Goal: Find specific page/section: Find specific page/section

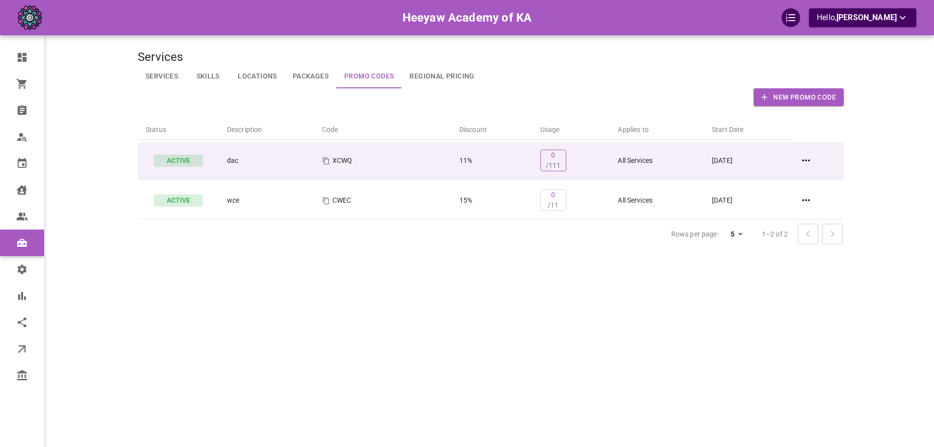
click at [554, 165] on span "/111" at bounding box center [553, 165] width 15 height 8
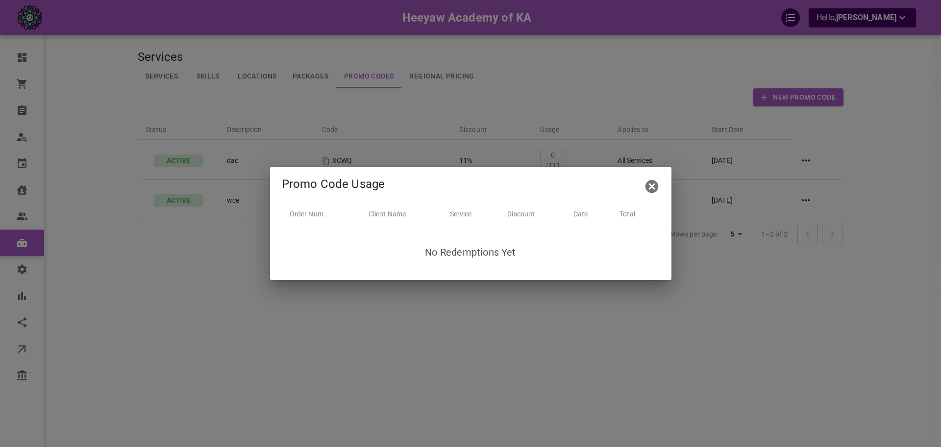
click at [546, 87] on div "Promo Code Usage Order Num. Client Name Service Discount Date Total No Redempti…" at bounding box center [470, 223] width 941 height 447
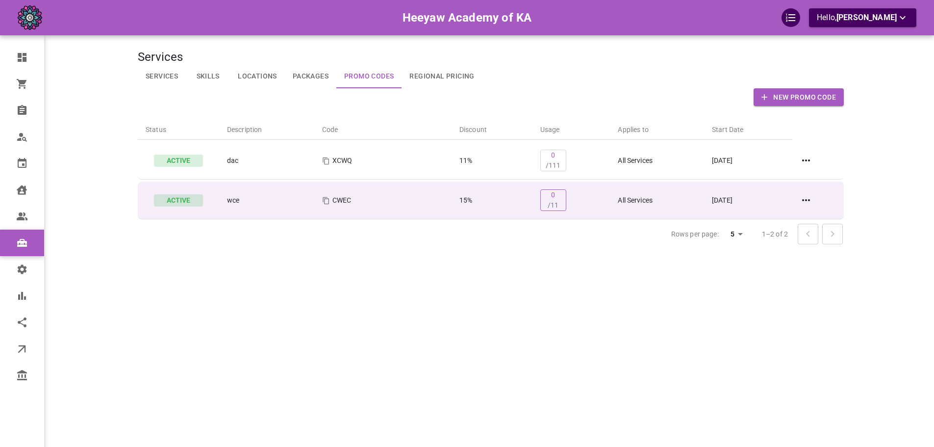
click at [548, 203] on span "/11" at bounding box center [553, 205] width 11 height 8
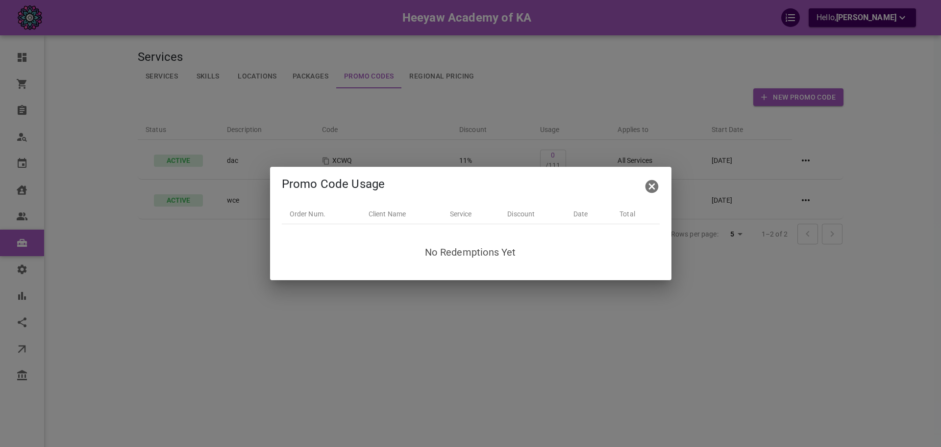
click at [212, 109] on div "Promo Code Usage Order Num. Client Name Service Discount Date Total No Redempti…" at bounding box center [470, 223] width 941 height 447
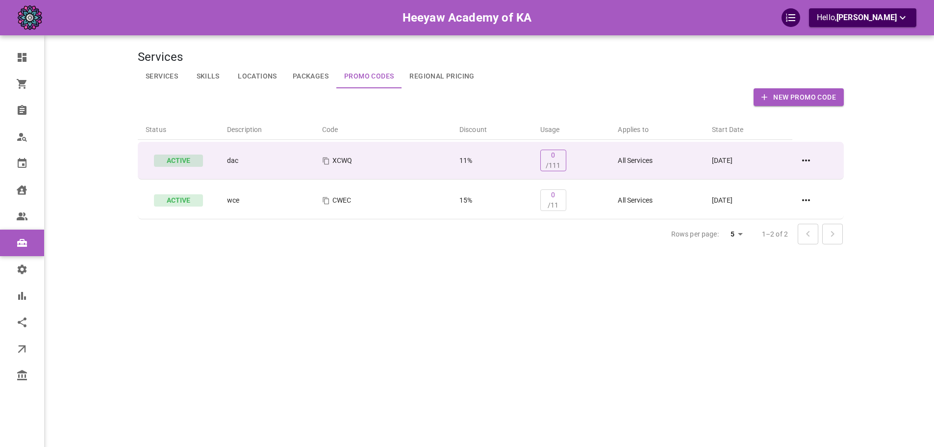
click at [554, 166] on span "/111" at bounding box center [553, 165] width 15 height 8
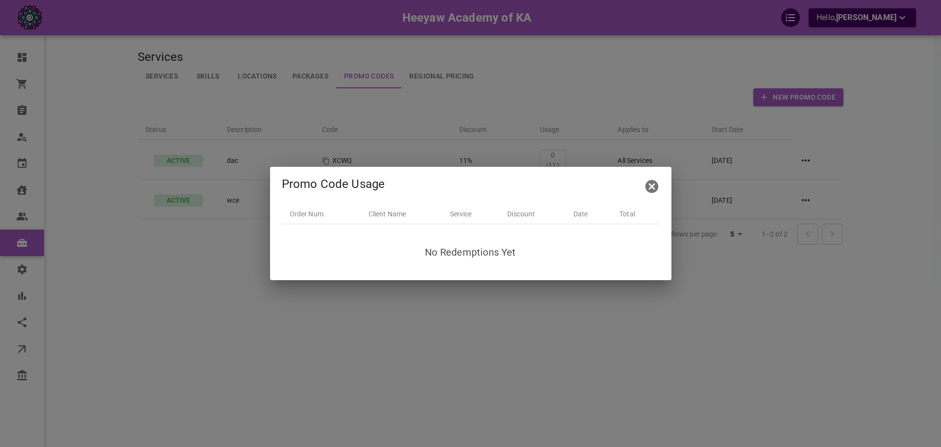
click at [545, 123] on div "Promo Code Usage Order Num. Client Name Service Discount Date Total No Redempti…" at bounding box center [470, 223] width 941 height 447
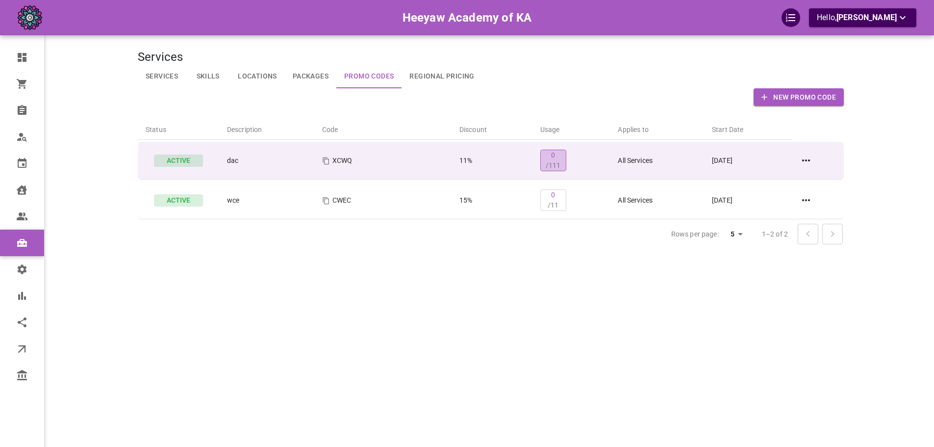
click at [554, 161] on p "0 /111" at bounding box center [553, 160] width 15 height 21
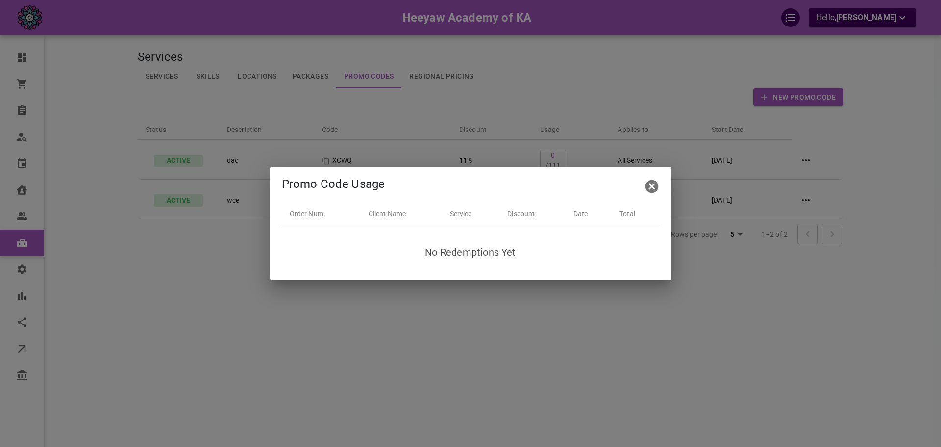
click at [567, 86] on div "Promo Code Usage Order Num. Client Name Service Discount Date Total No Redempti…" at bounding box center [470, 223] width 941 height 447
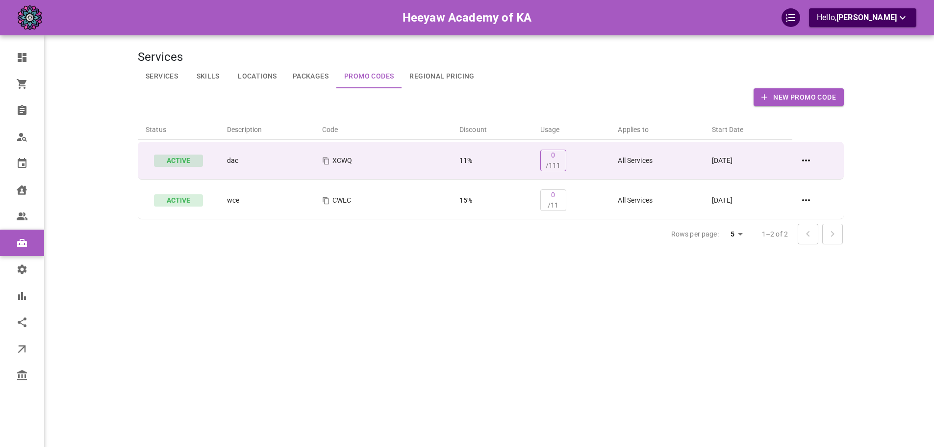
click at [554, 158] on p "0 /111" at bounding box center [553, 160] width 15 height 21
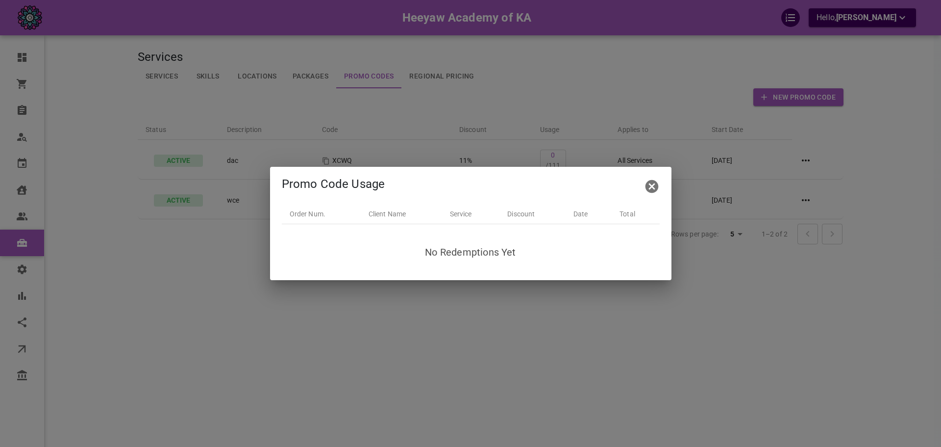
click at [559, 126] on div "Promo Code Usage Order Num. Client Name Service Discount Date Total No Redempti…" at bounding box center [470, 223] width 941 height 447
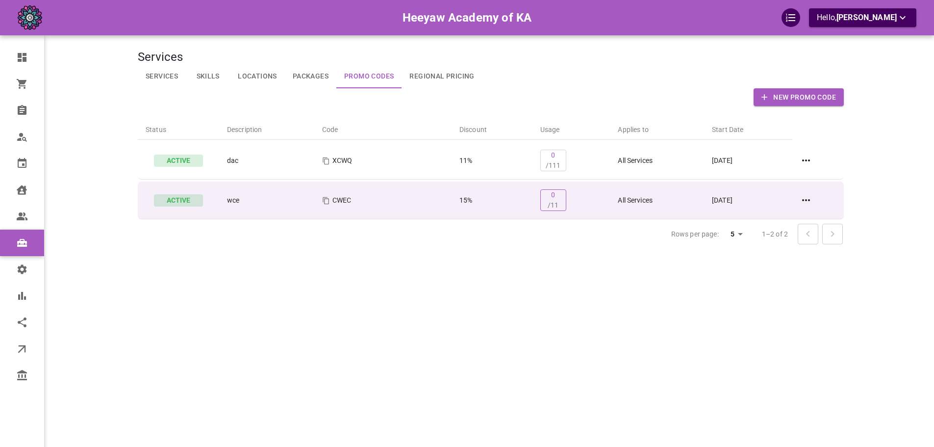
click at [551, 201] on span "/11" at bounding box center [553, 205] width 11 height 8
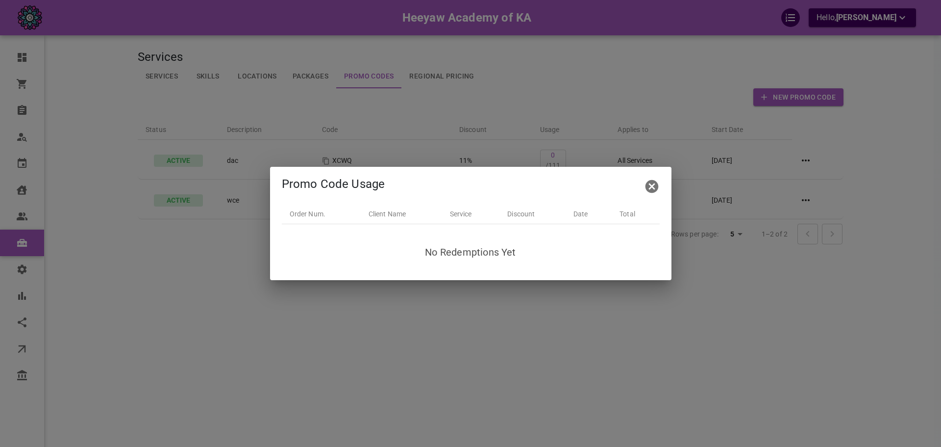
click at [475, 118] on div "Promo Code Usage Order Num. Client Name Service Discount Date Total No Redempti…" at bounding box center [470, 223] width 941 height 447
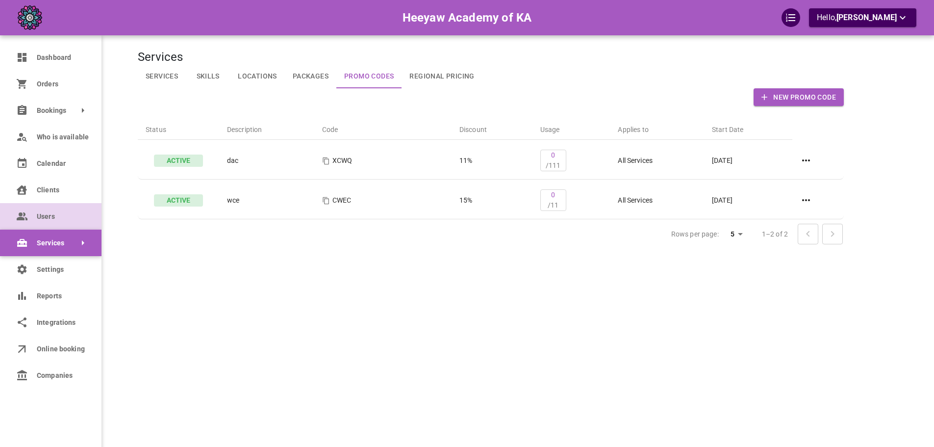
click at [22, 214] on circle at bounding box center [21, 214] width 4 height 4
